Goal: Task Accomplishment & Management: Manage account settings

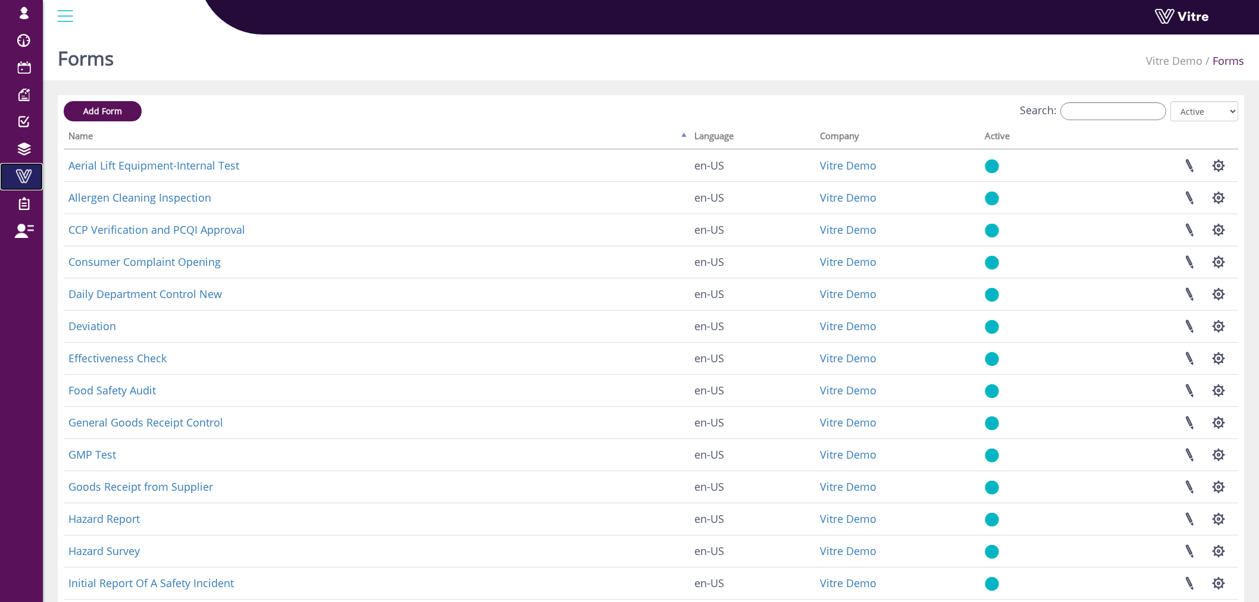
scroll to position [66, 0]
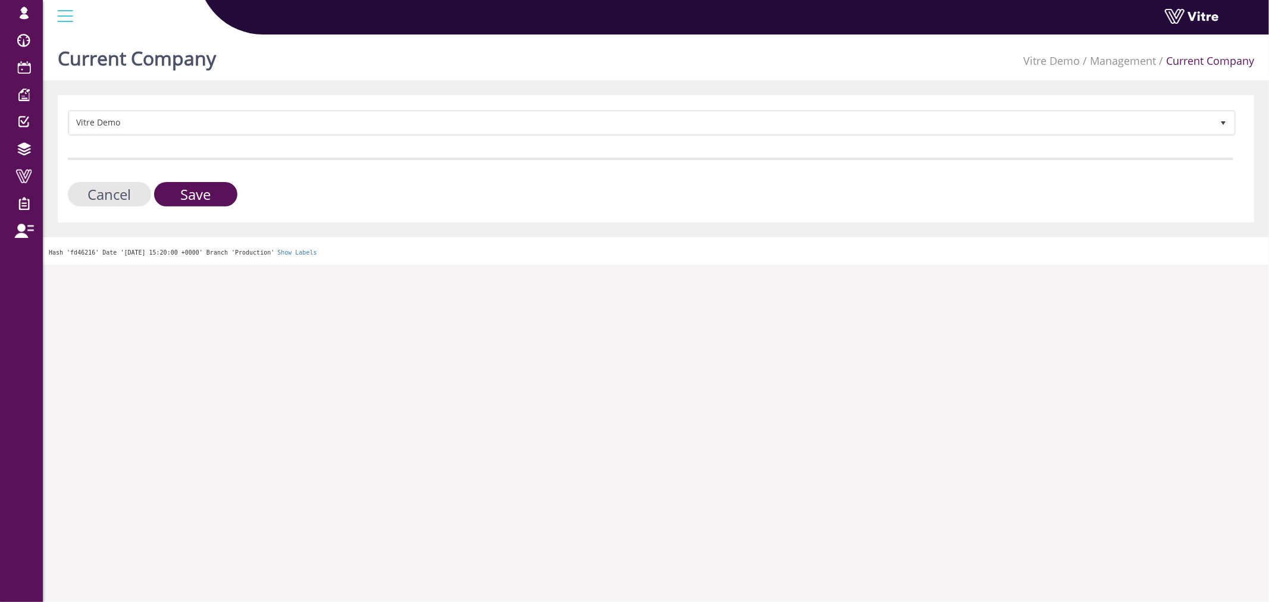
click at [168, 135] on form "Vitre Demo 412 Cancel Save" at bounding box center [651, 158] width 1166 height 96
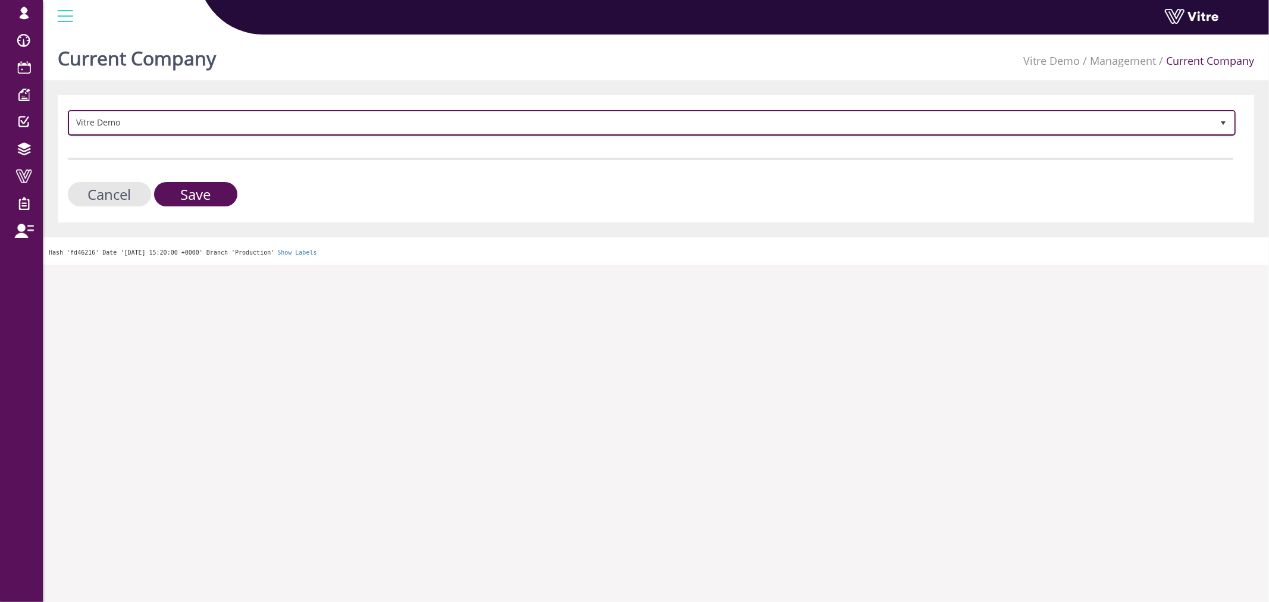
click at [168, 123] on span "Vitre Demo" at bounding box center [641, 122] width 1143 height 21
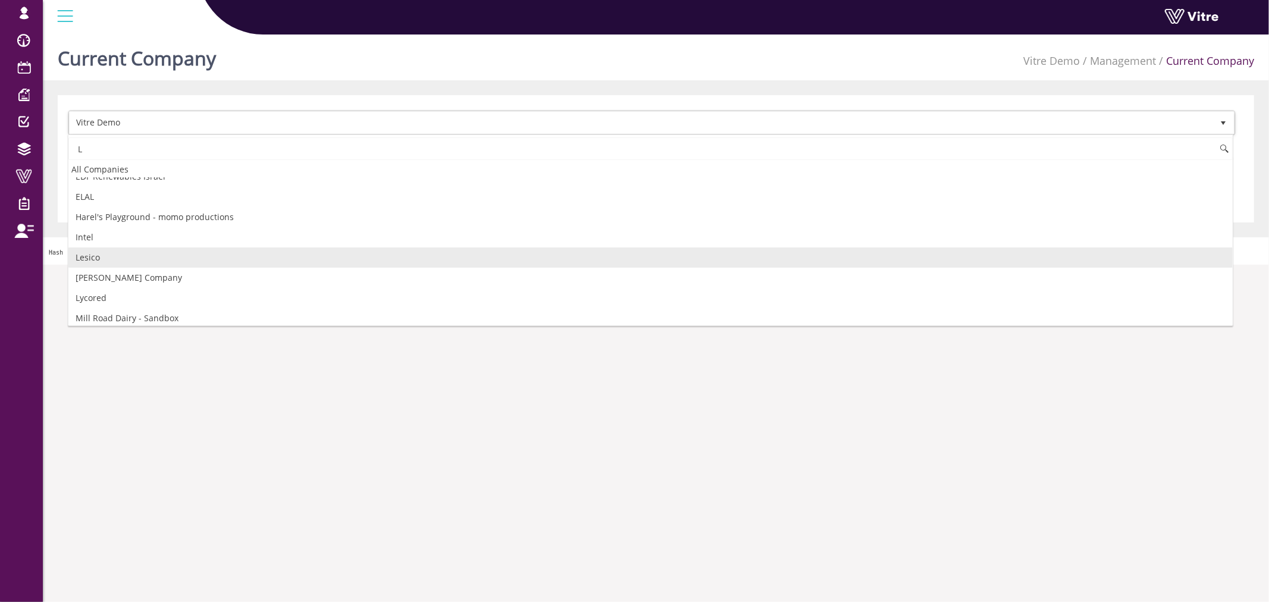
scroll to position [198, 0]
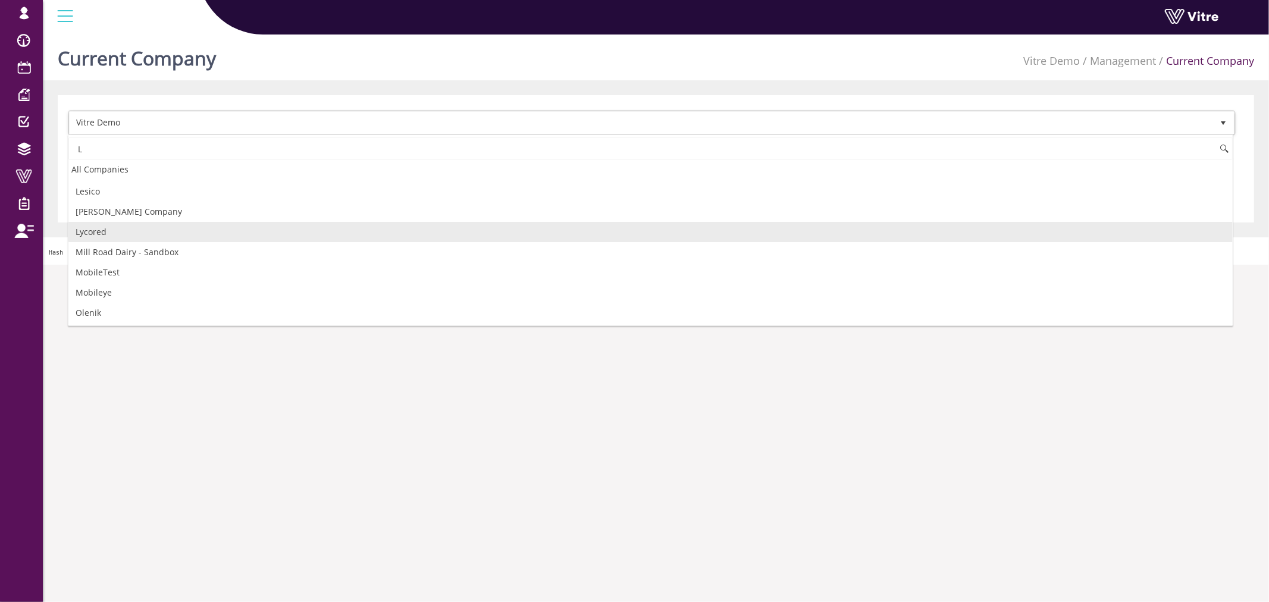
click at [141, 227] on li "Lycored" at bounding box center [650, 232] width 1164 height 20
type input "L"
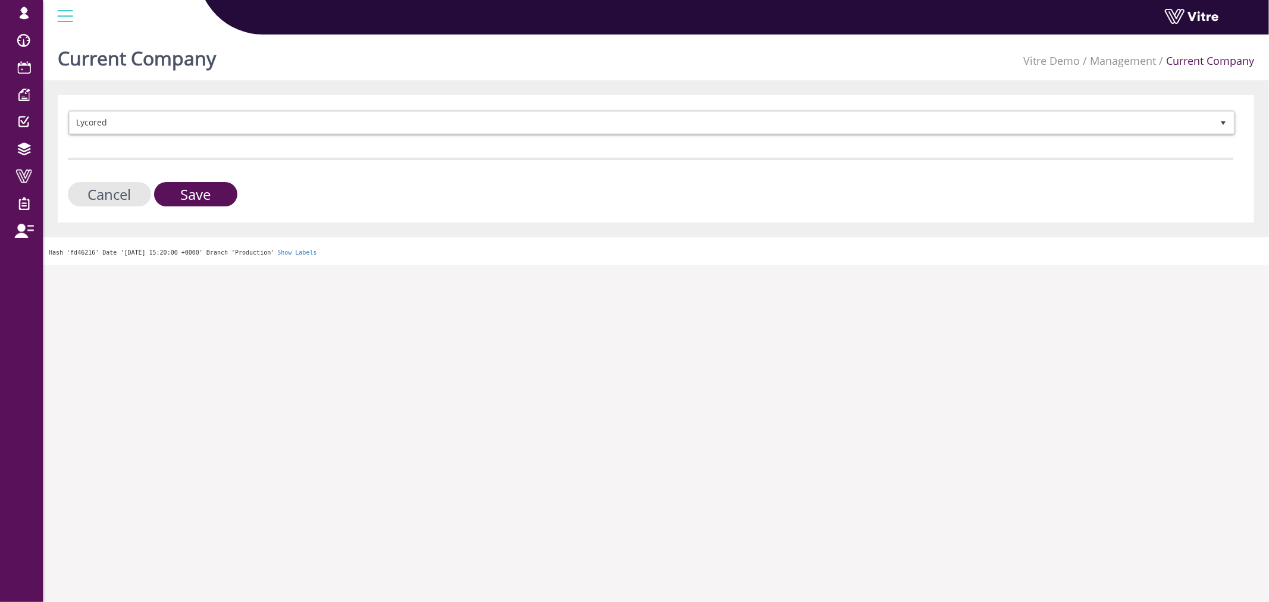
click at [165, 210] on div "Lycored 183 Cancel Save" at bounding box center [656, 158] width 1196 height 127
click at [177, 203] on input "Save" at bounding box center [195, 194] width 83 height 24
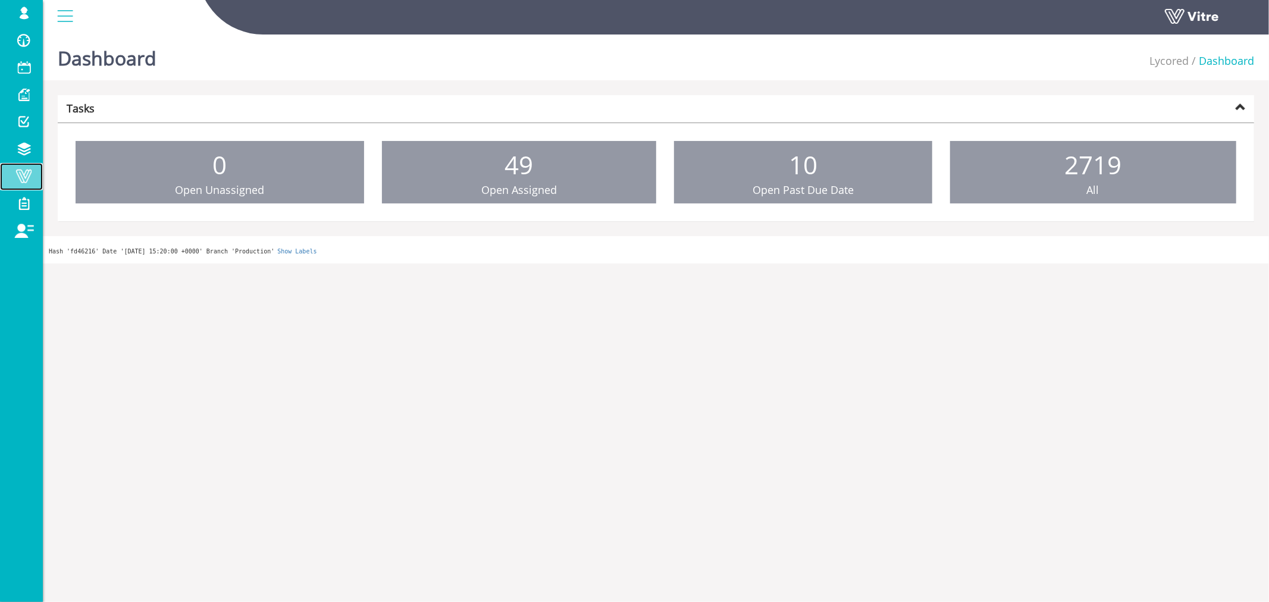
click at [28, 186] on link "Vitre" at bounding box center [21, 176] width 43 height 27
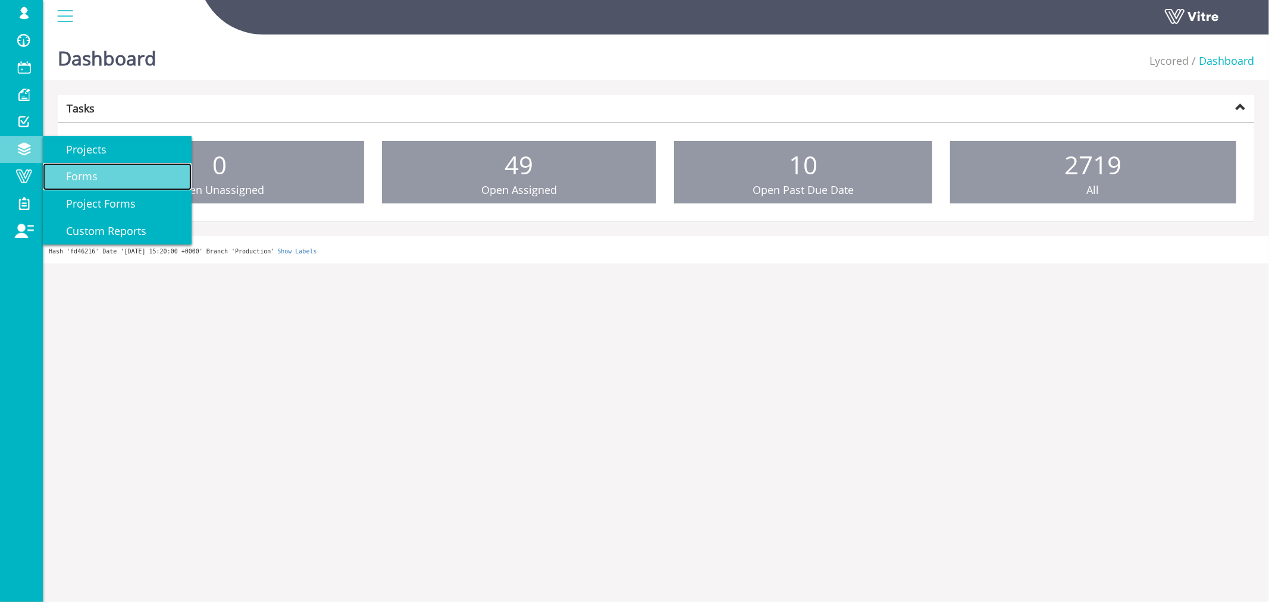
click at [76, 175] on span "Forms" at bounding box center [75, 176] width 46 height 14
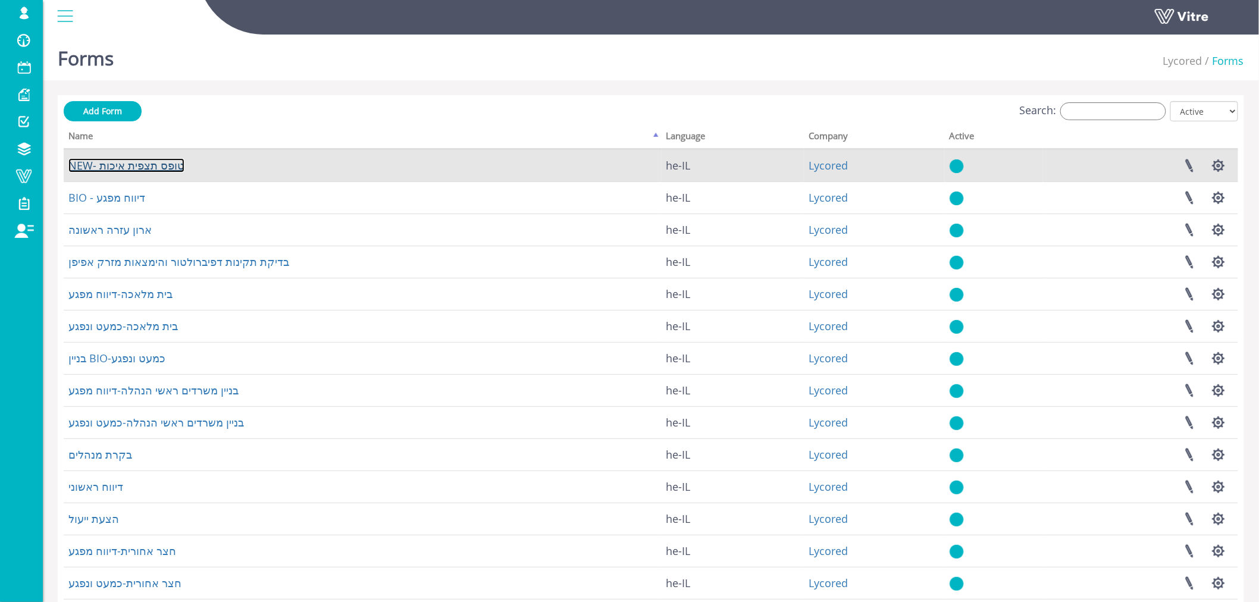
click at [156, 167] on link "NEW- טופס תצפית איכות" at bounding box center [126, 165] width 116 height 14
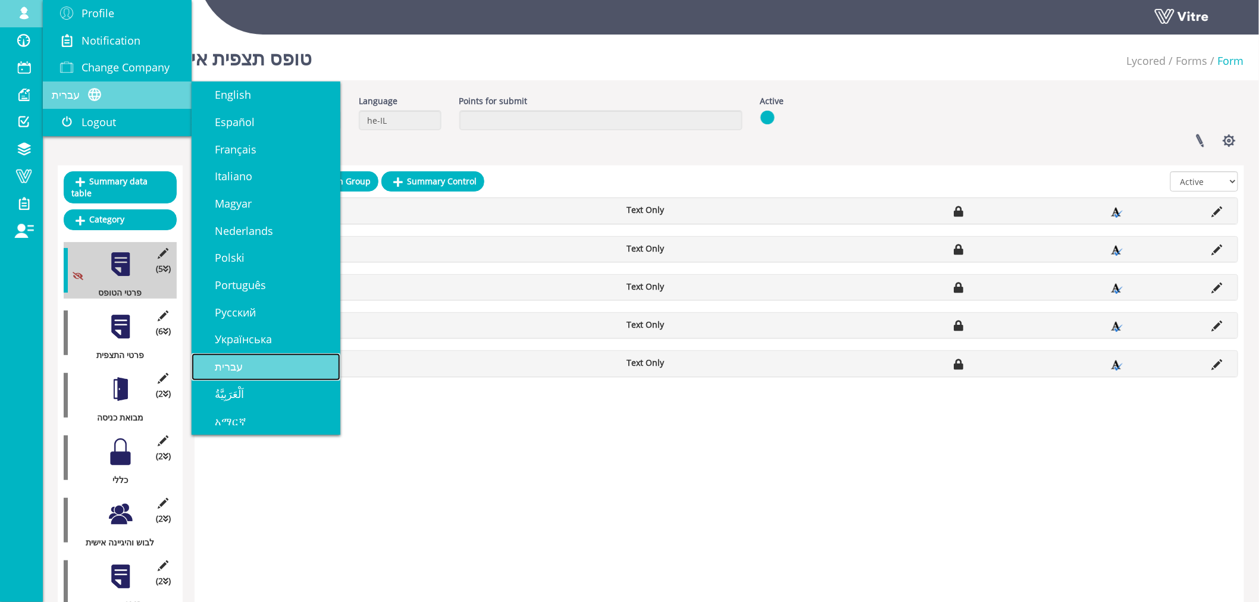
click at [255, 363] on link "עברית" at bounding box center [266, 366] width 149 height 27
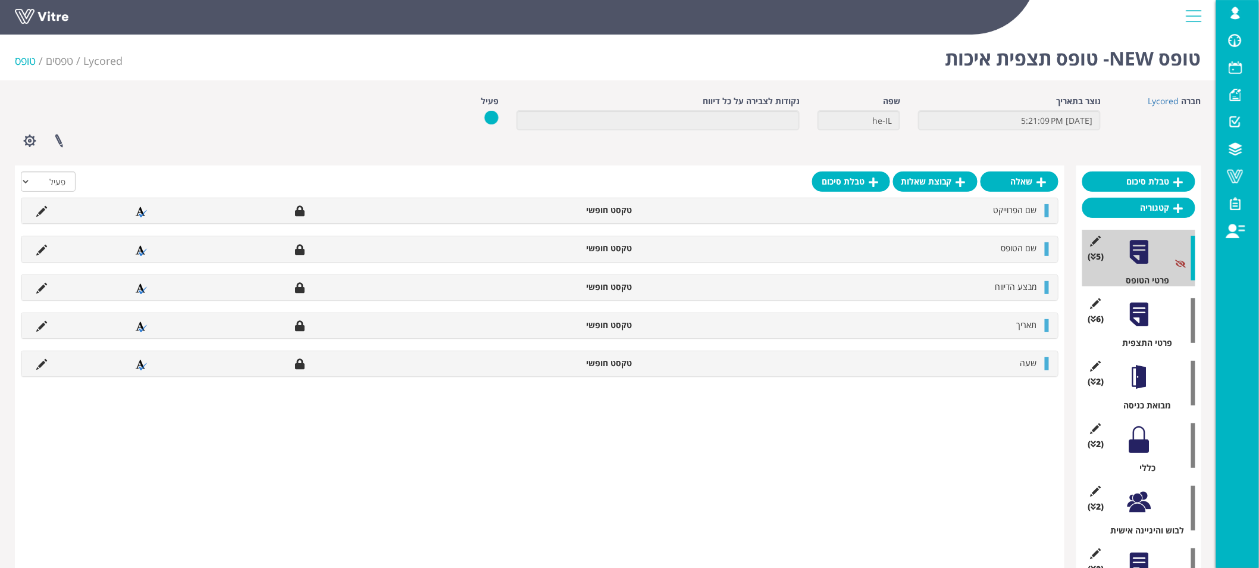
click at [1148, 320] on div at bounding box center [1139, 314] width 27 height 27
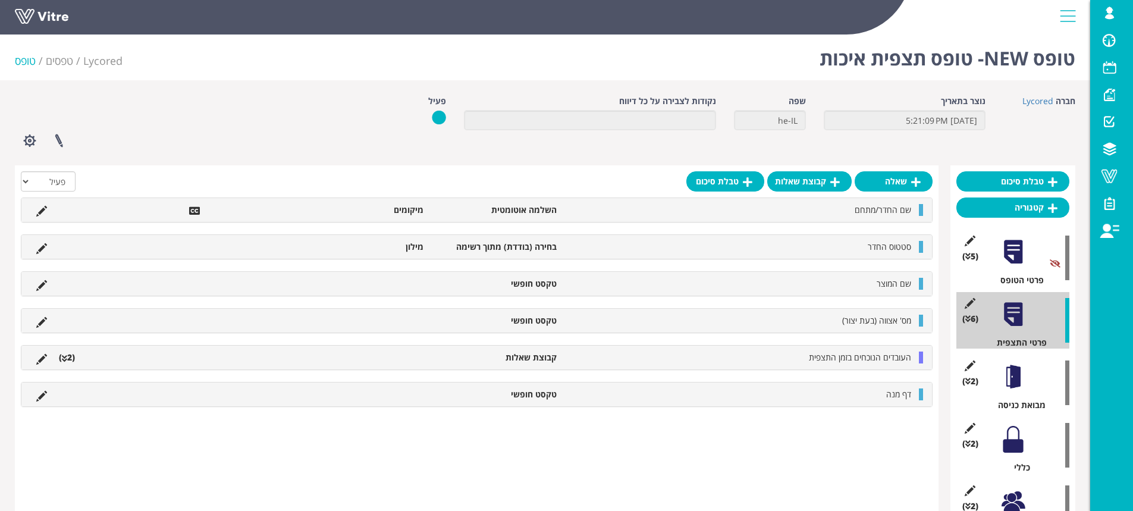
click at [628, 415] on div "שאלה קבוצת שאלות טבלת סיכום הכל פעיל לא פעיל שם החדר/מתחם השלמה אוטומטית מיקומי…" at bounding box center [477, 418] width 924 height 507
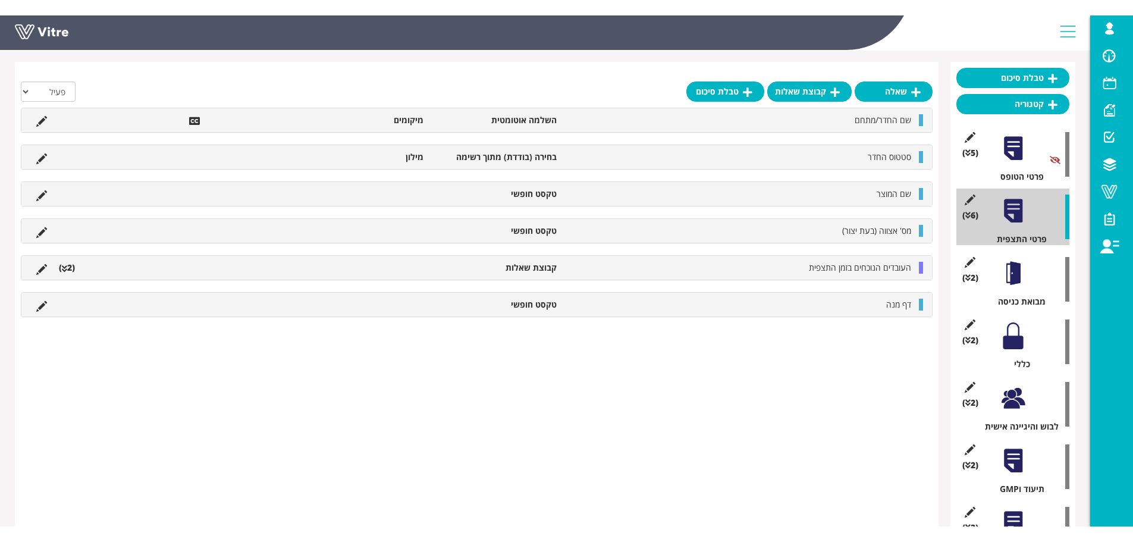
scroll to position [178, 0]
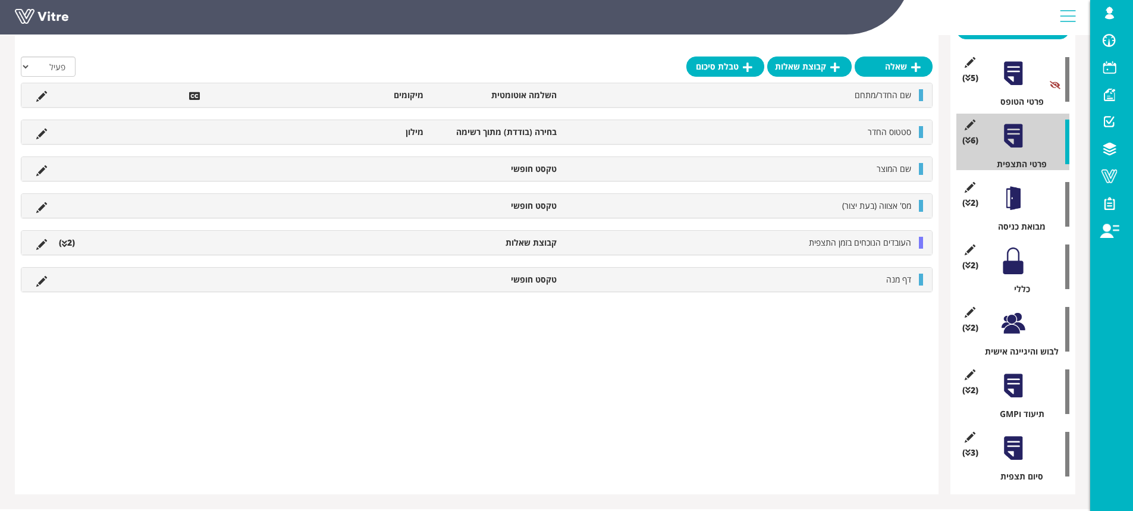
click at [1017, 192] on div at bounding box center [1013, 198] width 27 height 27
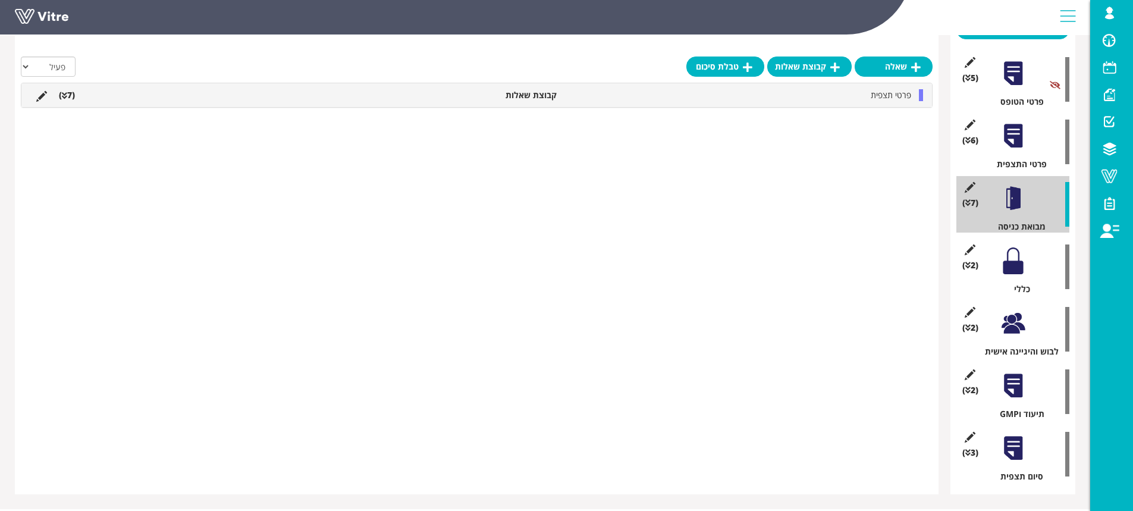
click at [1020, 268] on div at bounding box center [1013, 261] width 27 height 27
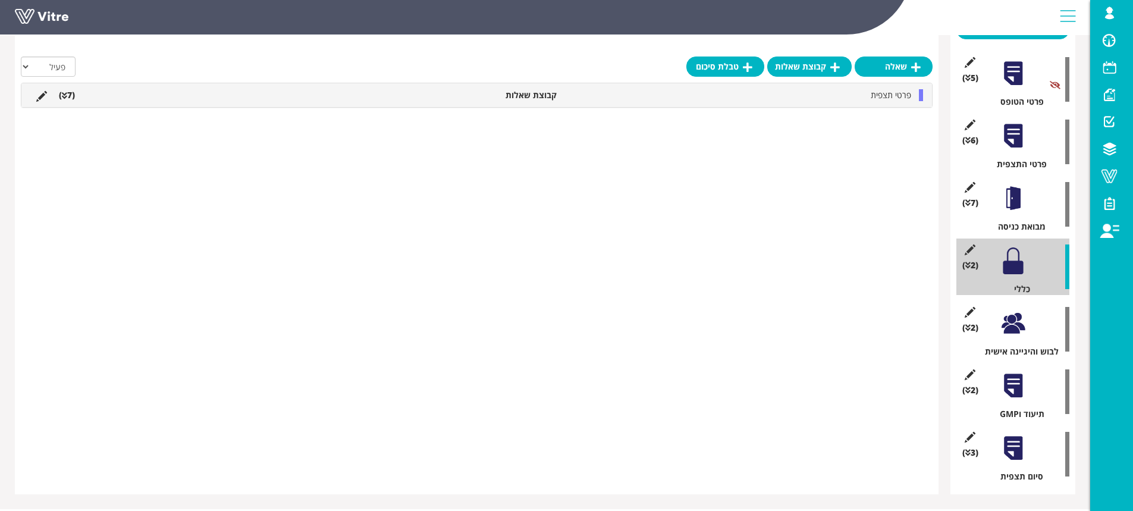
click at [1019, 199] on div at bounding box center [1013, 198] width 27 height 27
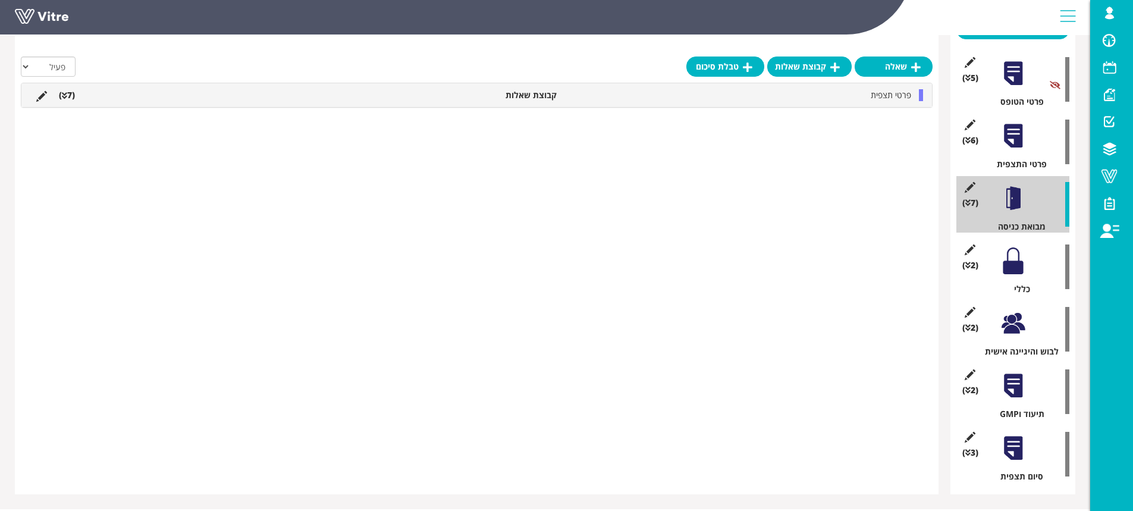
click at [74, 98] on li "(7 )" at bounding box center [67, 95] width 28 height 12
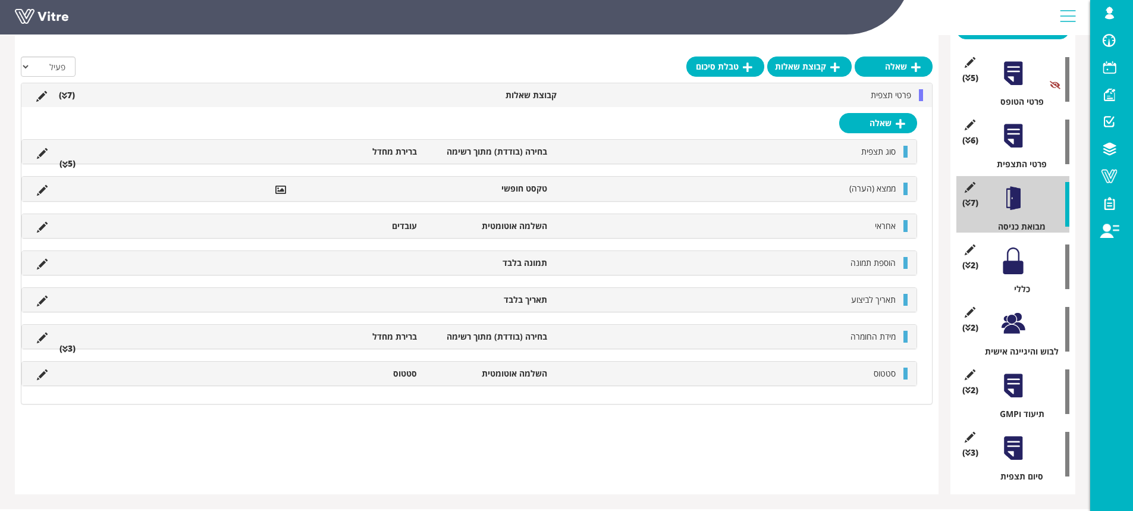
click at [68, 164] on li "(5 )" at bounding box center [68, 164] width 28 height 12
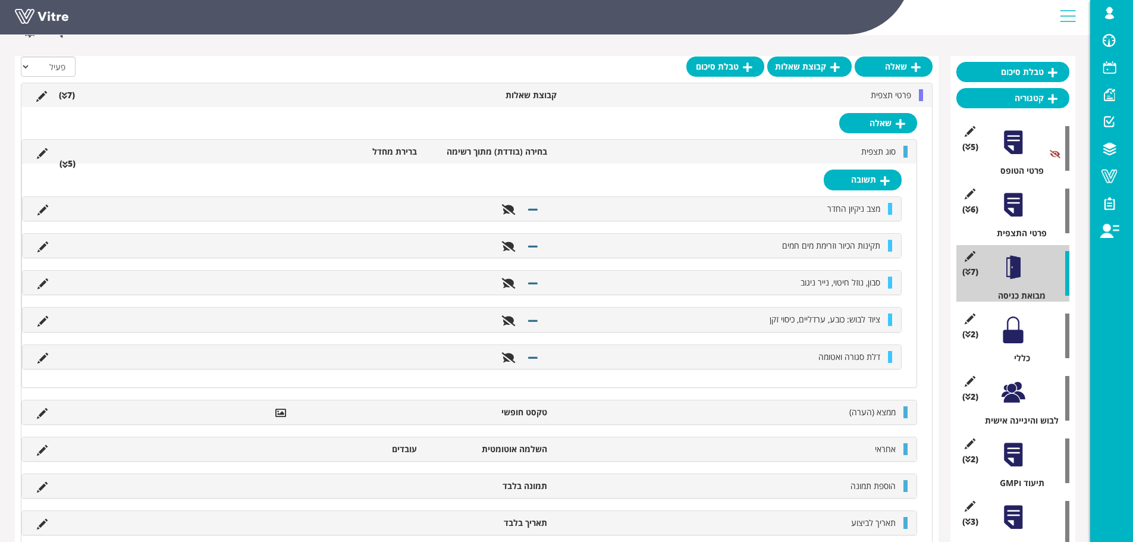
scroll to position [0, 0]
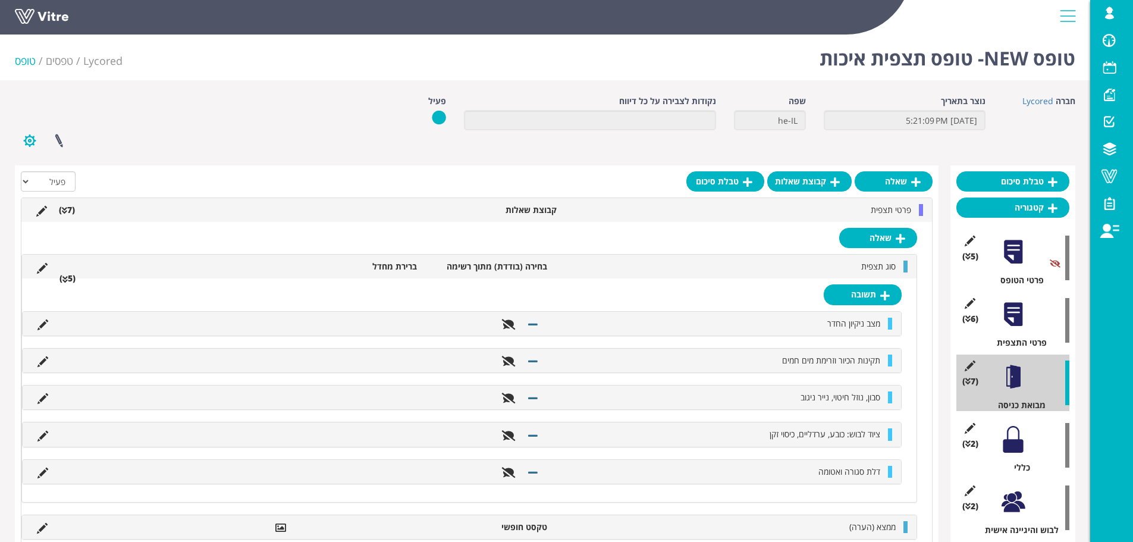
click at [27, 142] on button "button" at bounding box center [30, 141] width 30 height 32
click at [74, 183] on link "הגדרת משתמשים" at bounding box center [62, 184] width 94 height 15
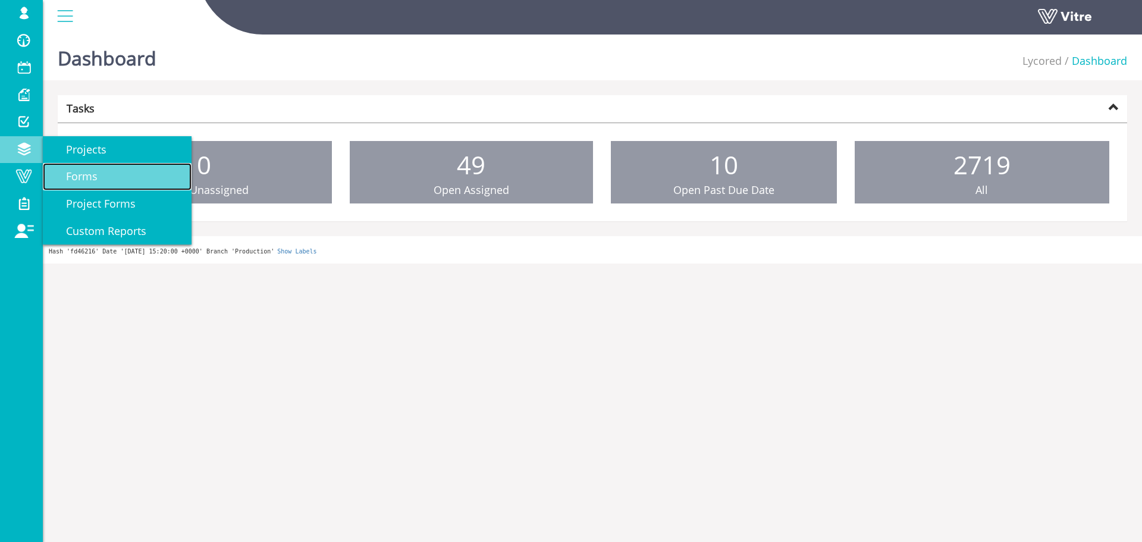
click at [84, 180] on span "Forms" at bounding box center [75, 176] width 46 height 14
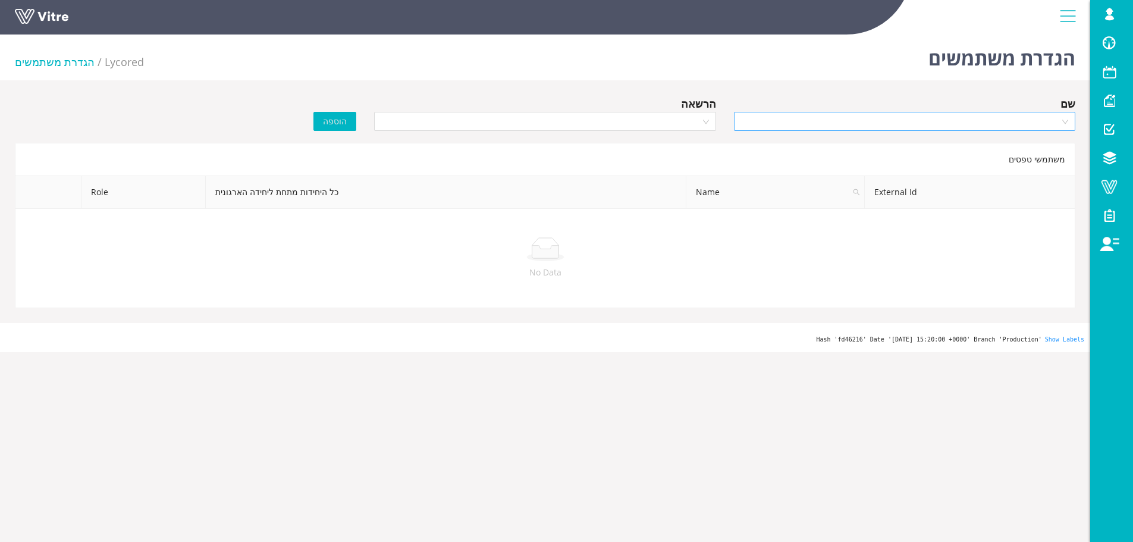
click at [884, 126] on input "search" at bounding box center [900, 121] width 319 height 18
type input "ש"
type input "AVIT"
click at [955, 120] on input "AVIT" at bounding box center [900, 121] width 319 height 18
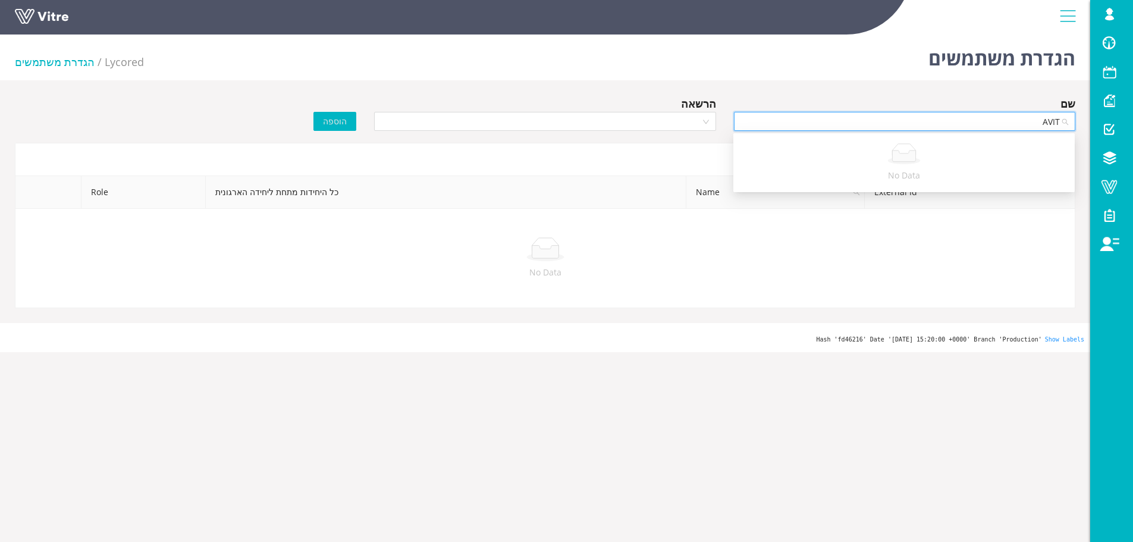
click at [955, 120] on input "AVIT" at bounding box center [900, 121] width 319 height 18
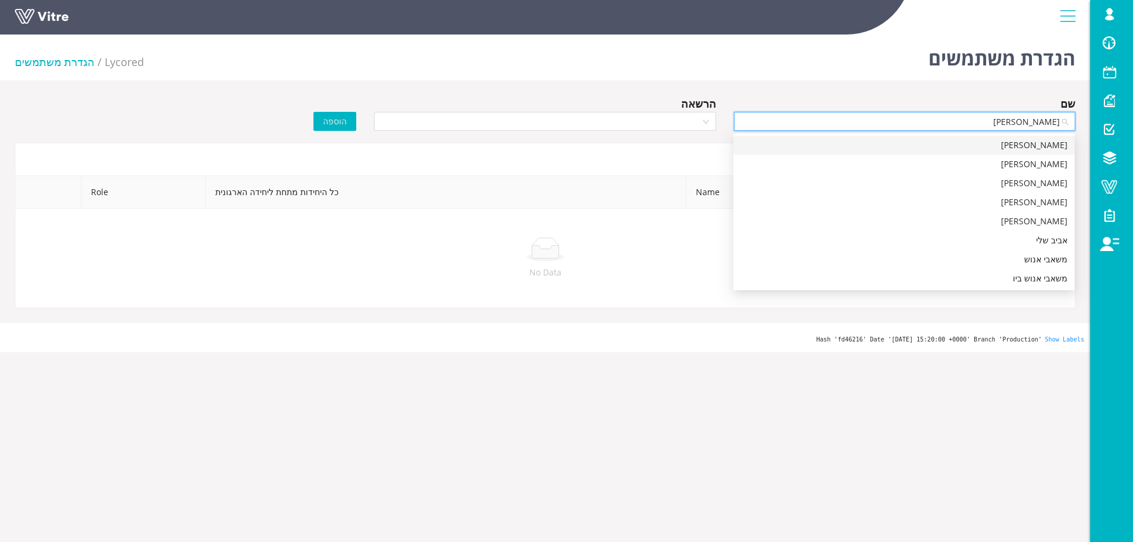
type input "אביט"
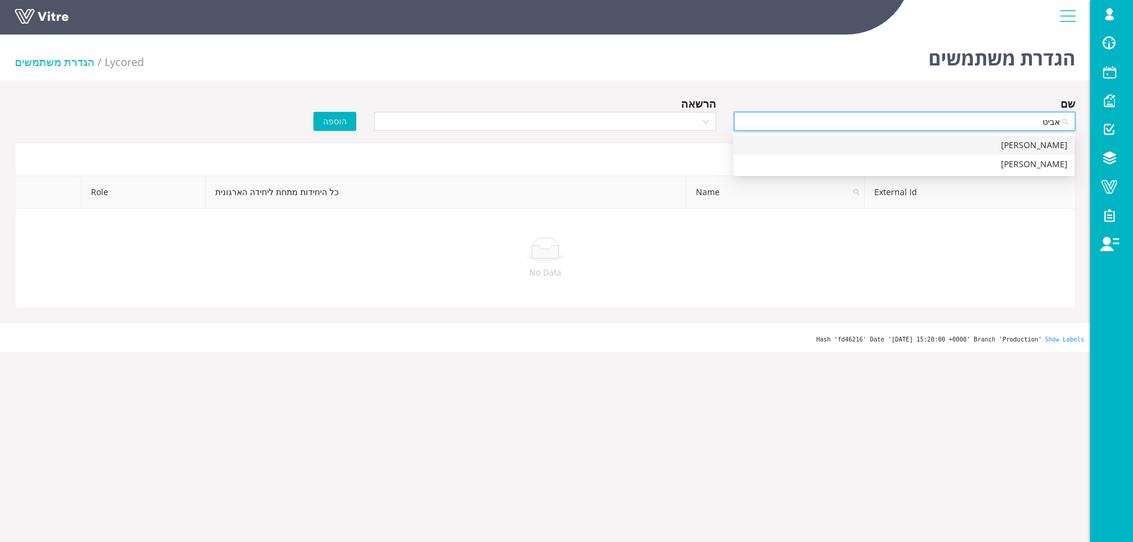
click at [998, 144] on div "אביטל רויס" at bounding box center [904, 145] width 327 height 13
click at [603, 109] on div "הרשאה" at bounding box center [545, 103] width 342 height 17
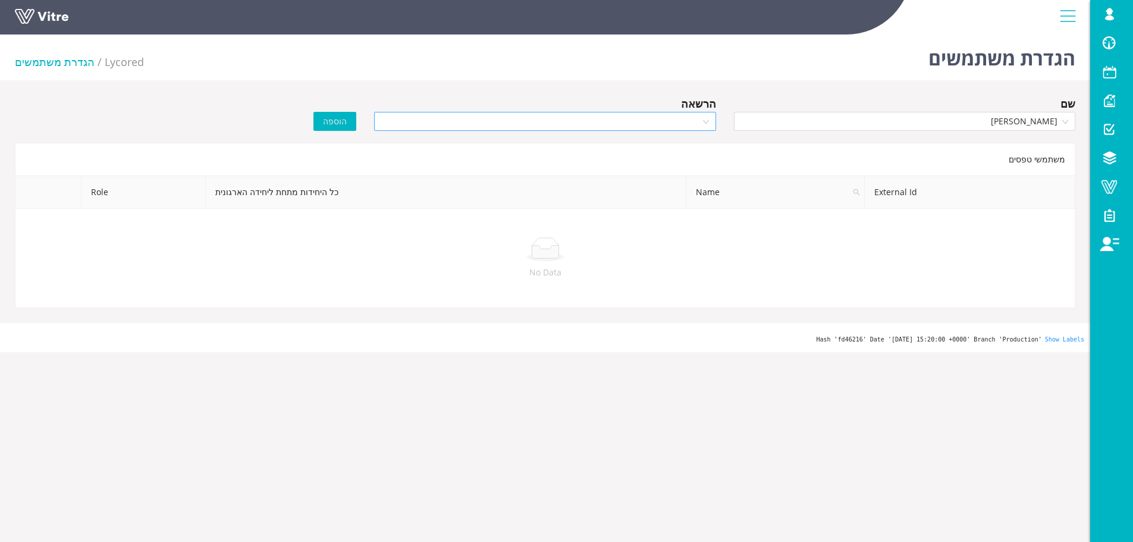
click at [608, 122] on input "search" at bounding box center [540, 121] width 319 height 18
click at [619, 167] on div "Recipient" at bounding box center [544, 164] width 327 height 13
click at [341, 121] on span "הוספה" at bounding box center [335, 121] width 24 height 13
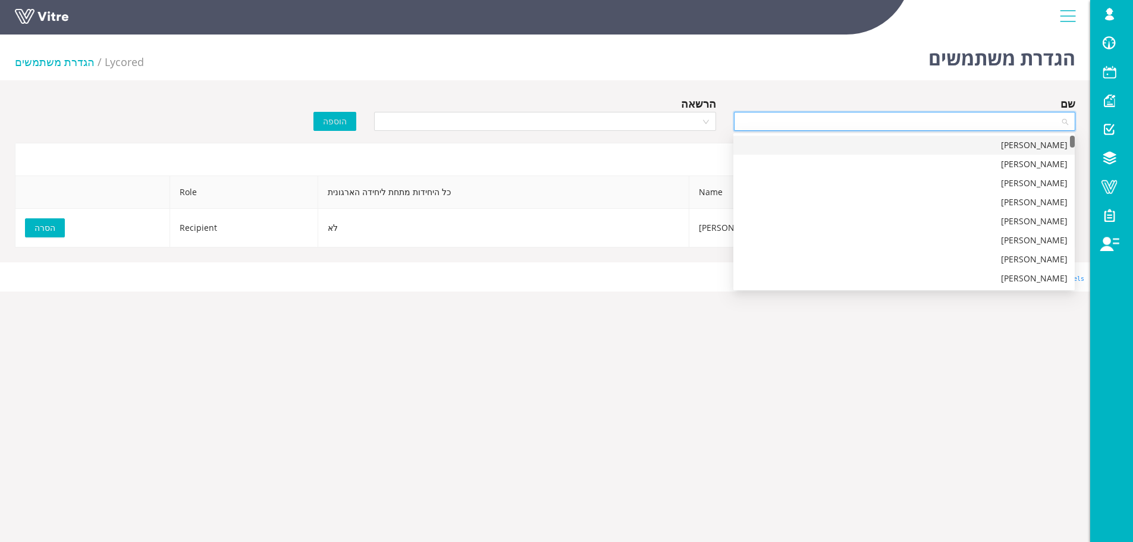
click at [875, 120] on input "search" at bounding box center [900, 121] width 319 height 18
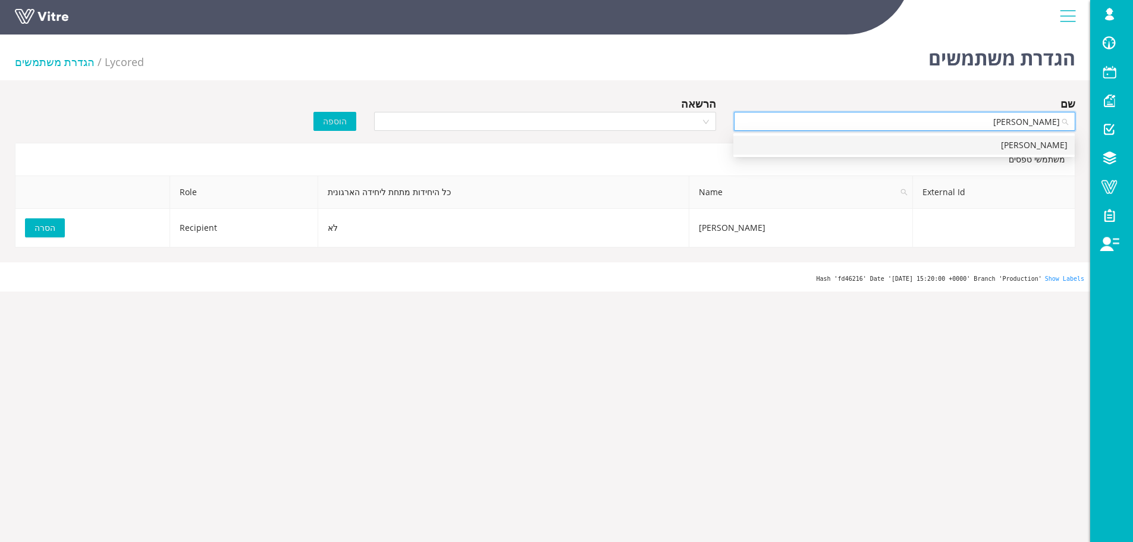
type input "דניאל"
click at [920, 148] on div "דניאל ביטון" at bounding box center [904, 145] width 327 height 13
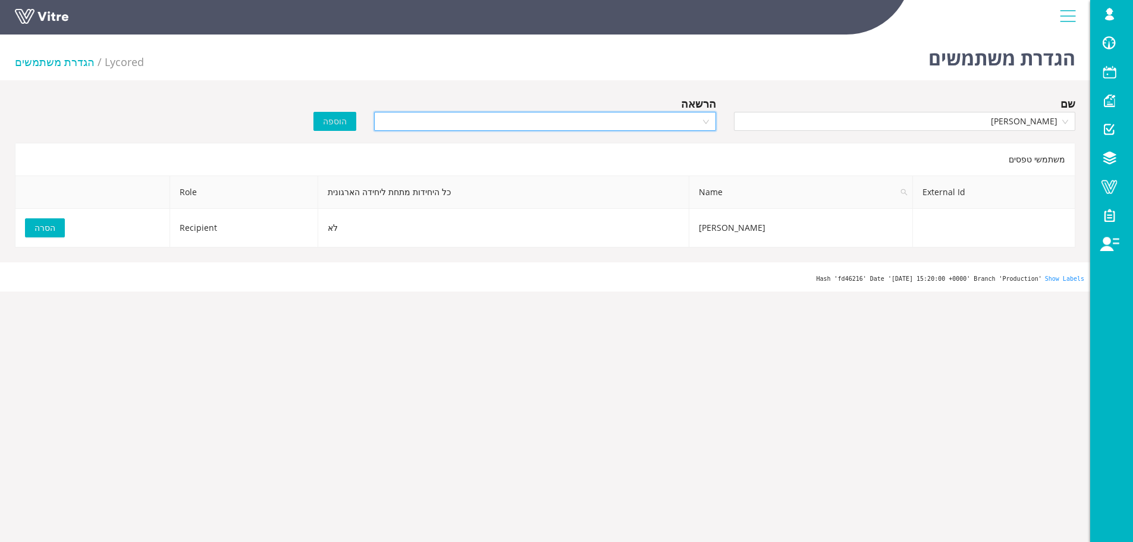
click at [657, 124] on input "search" at bounding box center [540, 121] width 319 height 18
click at [653, 166] on div "Recipient" at bounding box center [544, 164] width 327 height 13
click at [330, 123] on span "הוספה" at bounding box center [335, 121] width 24 height 13
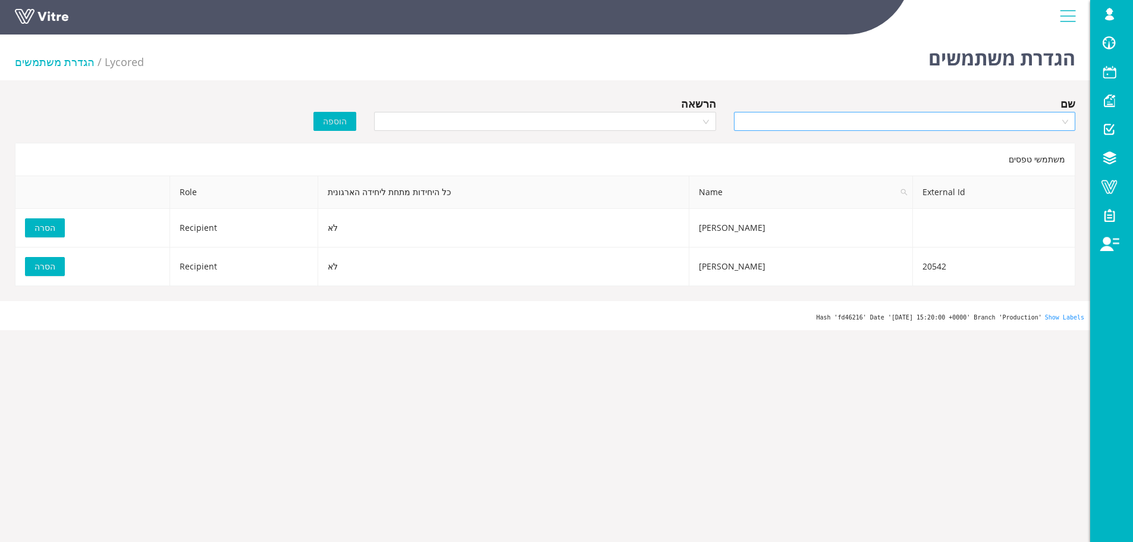
click at [890, 123] on input "search" at bounding box center [900, 121] width 319 height 18
type input "נופר"
click at [922, 151] on div "נופר קבלו" at bounding box center [904, 145] width 327 height 13
click at [665, 117] on input "search" at bounding box center [540, 121] width 319 height 18
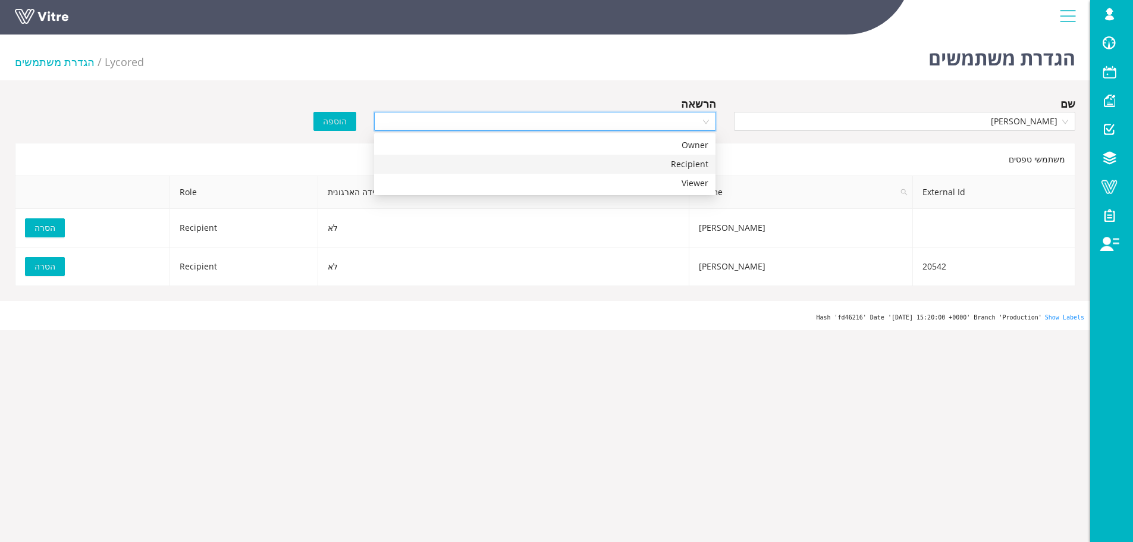
click at [669, 157] on div "Recipient" at bounding box center [545, 164] width 342 height 19
click at [330, 116] on span "הוספה" at bounding box center [335, 121] width 24 height 13
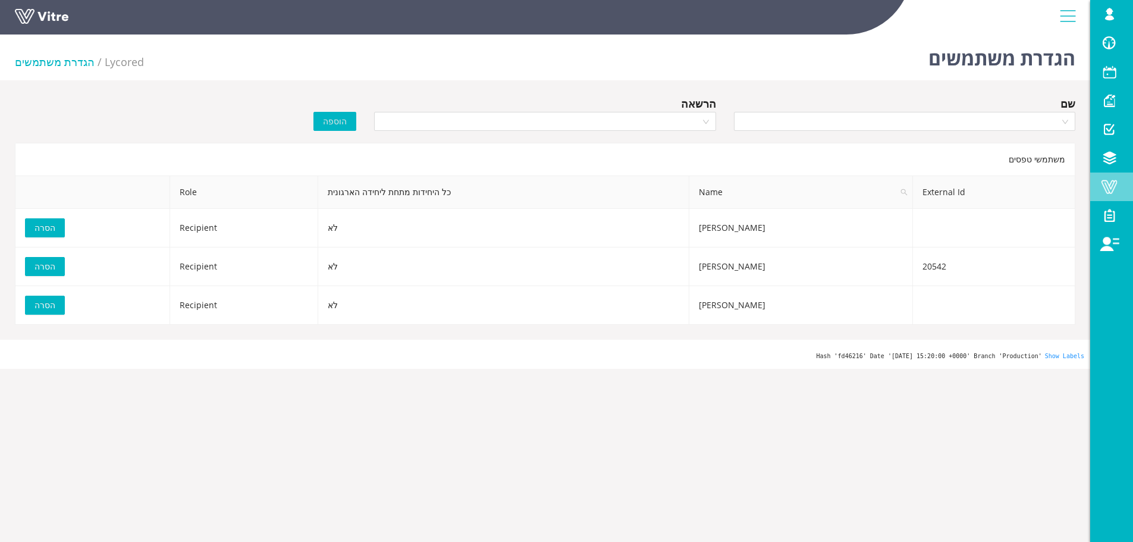
click at [1110, 185] on span at bounding box center [1110, 187] width 30 height 14
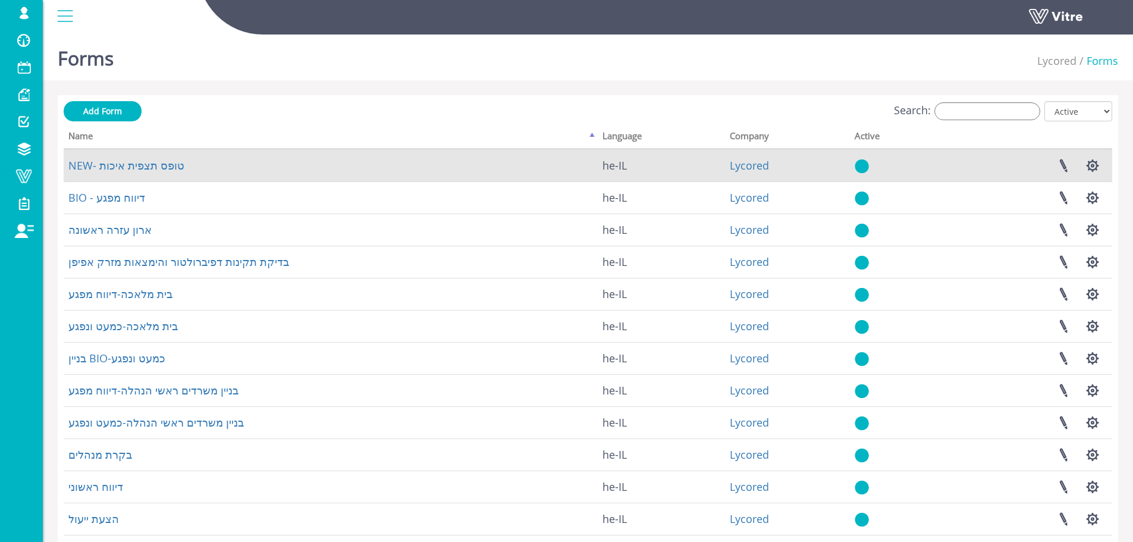
click at [145, 174] on td "NEW- טופס תצפית איכות" at bounding box center [331, 165] width 534 height 32
click at [143, 165] on link "NEW- טופס תצפית איכות" at bounding box center [126, 165] width 116 height 14
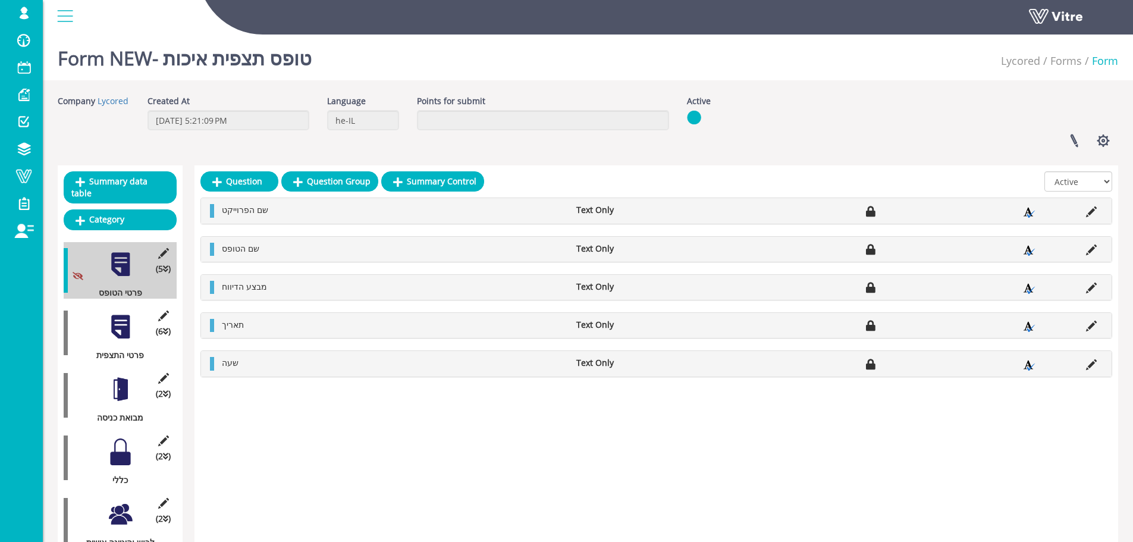
click at [121, 438] on div at bounding box center [120, 451] width 27 height 27
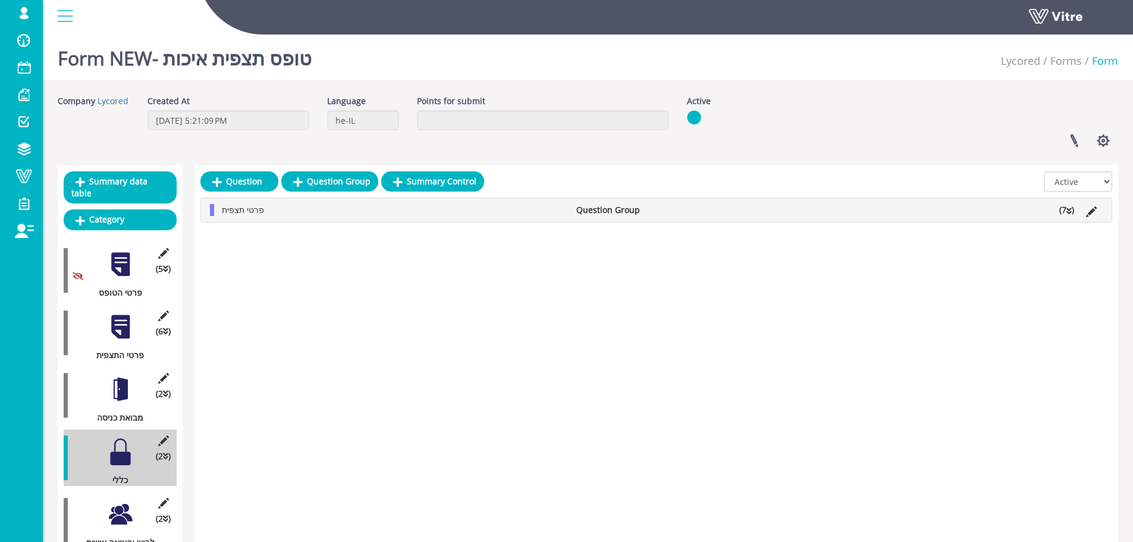
click at [1063, 211] on li "(7 )" at bounding box center [1067, 210] width 27 height 12
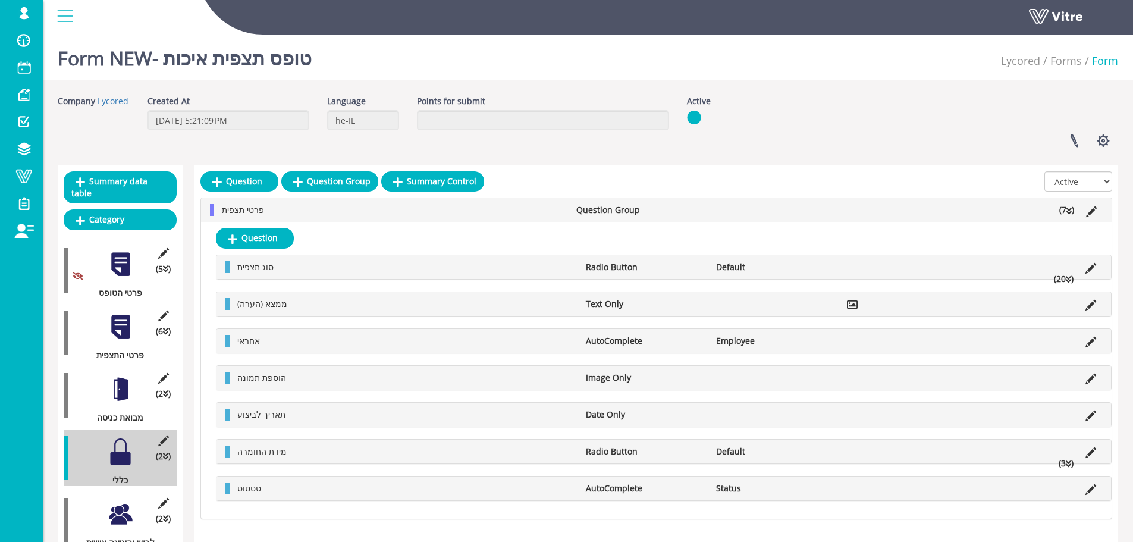
click at [1066, 279] on icon at bounding box center [1068, 279] width 5 height 8
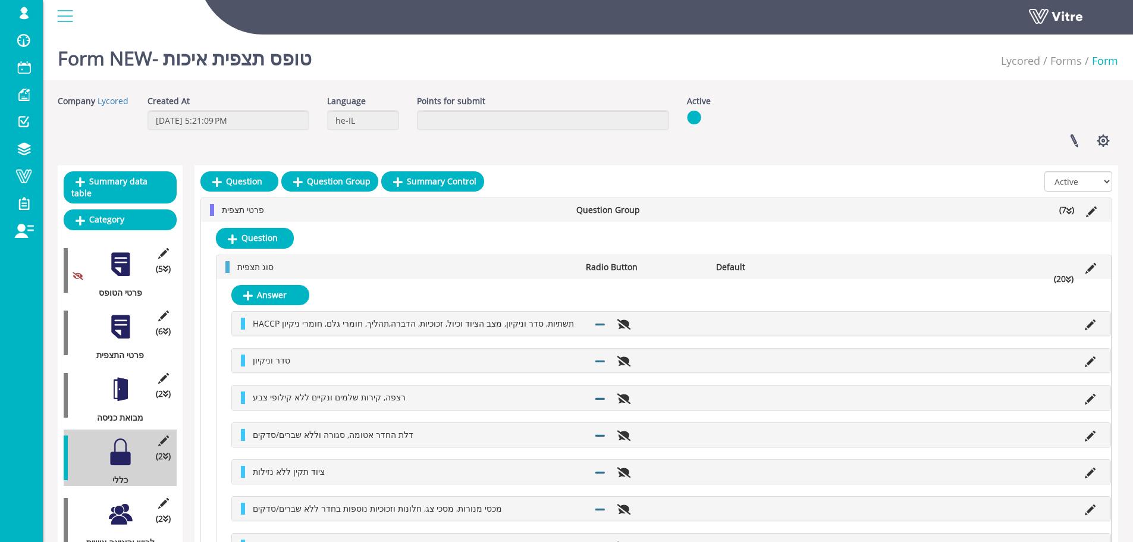
scroll to position [59, 0]
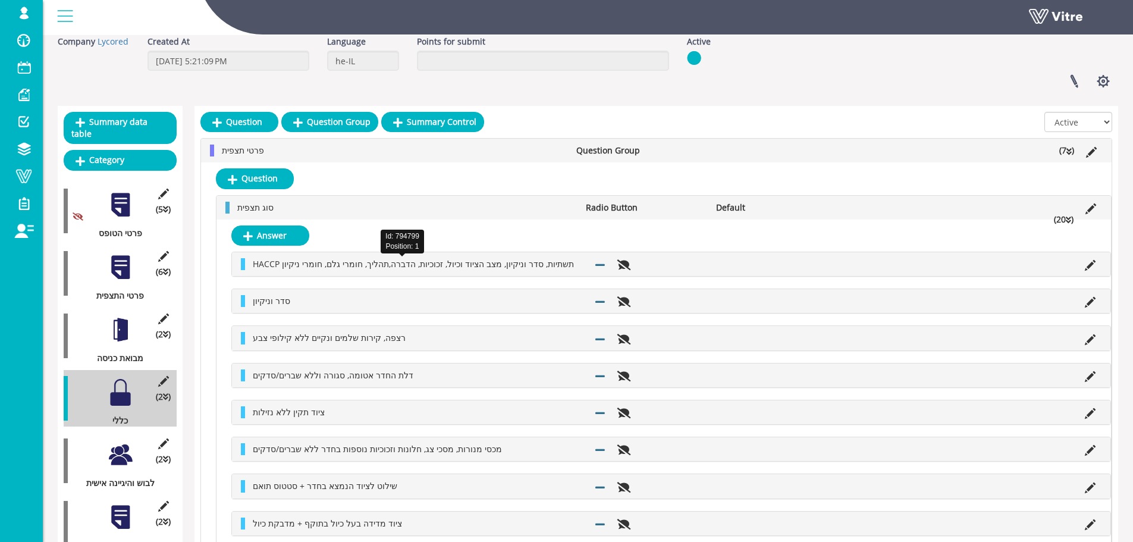
click at [401, 261] on span "HACCP תשתיות, סדר וניקיון, מצב הציוד וכיול, זכוכיות, הדברה,תהליך, חומרי גלם, חו…" at bounding box center [413, 263] width 321 height 11
click at [1099, 259] on li at bounding box center [1090, 264] width 23 height 12
click at [1095, 261] on icon at bounding box center [1090, 265] width 11 height 11
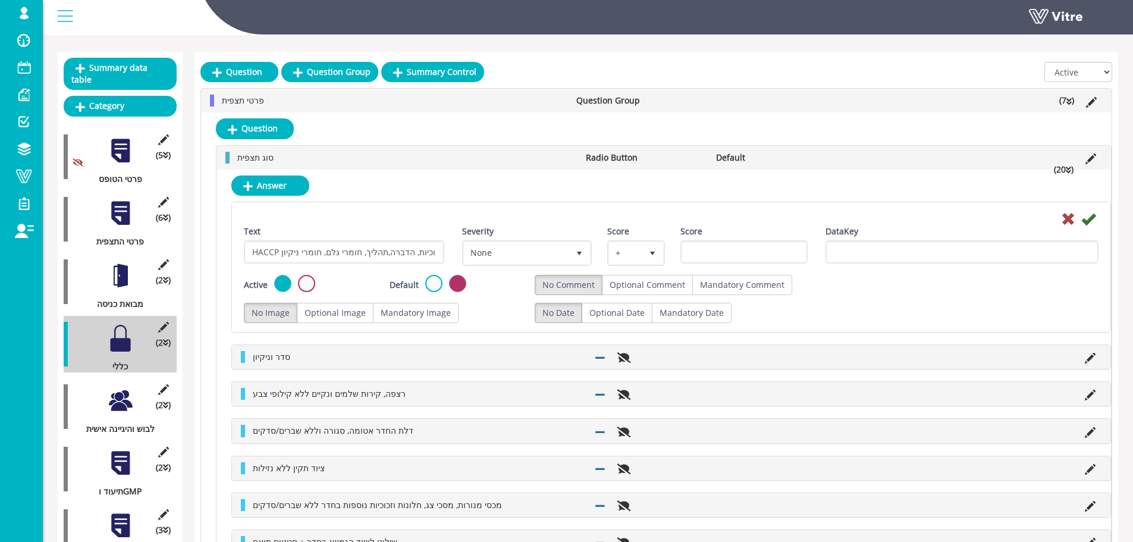
scroll to position [119, 0]
